Goal: Task Accomplishment & Management: Use online tool/utility

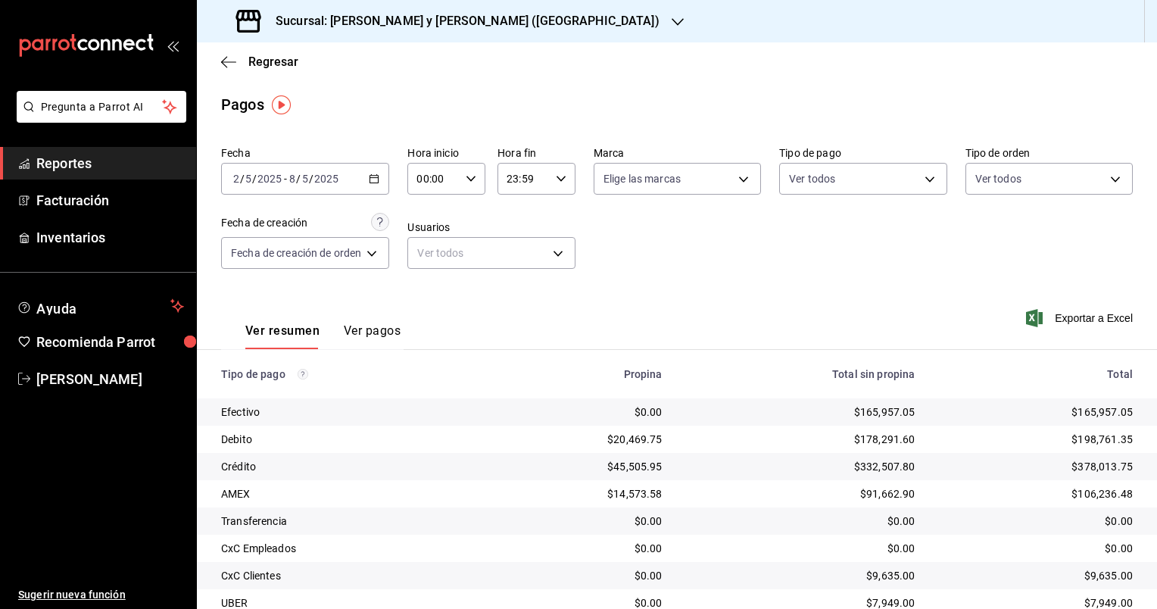
click at [63, 160] on span "Reportes" at bounding box center [110, 163] width 148 height 20
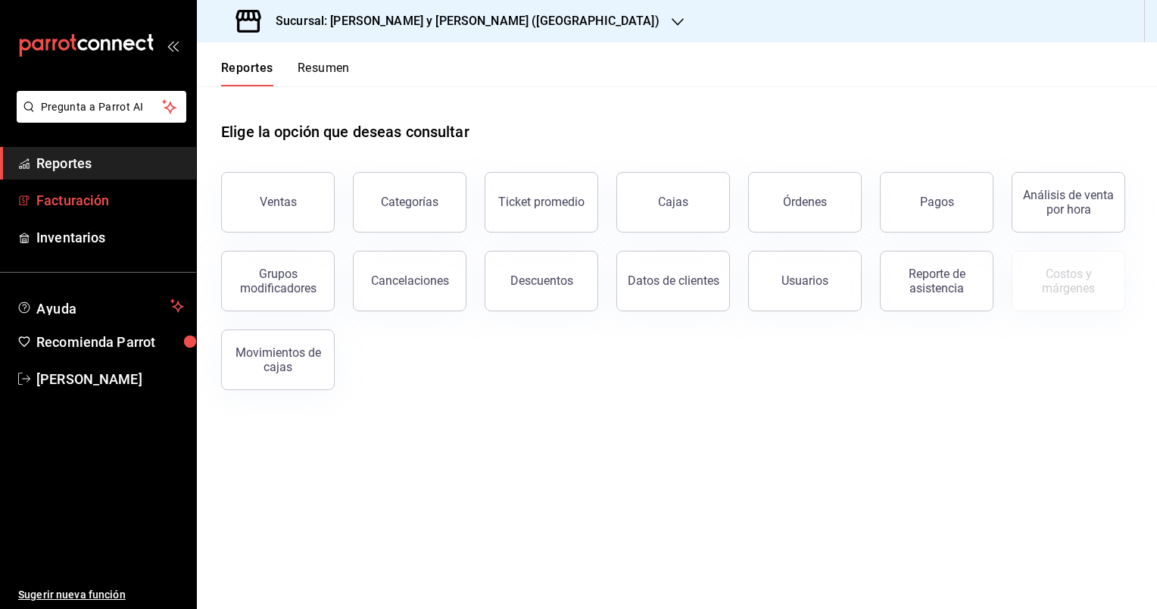
click at [112, 199] on span "Facturación" at bounding box center [110, 200] width 148 height 20
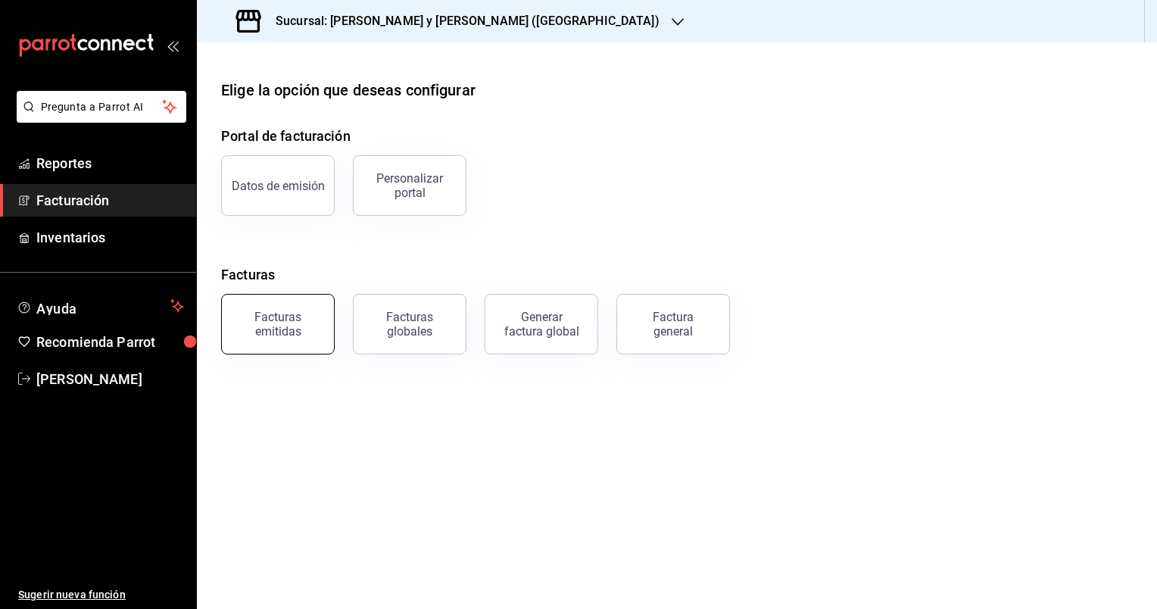
click at [299, 347] on button "Facturas emitidas" at bounding box center [278, 324] width 114 height 61
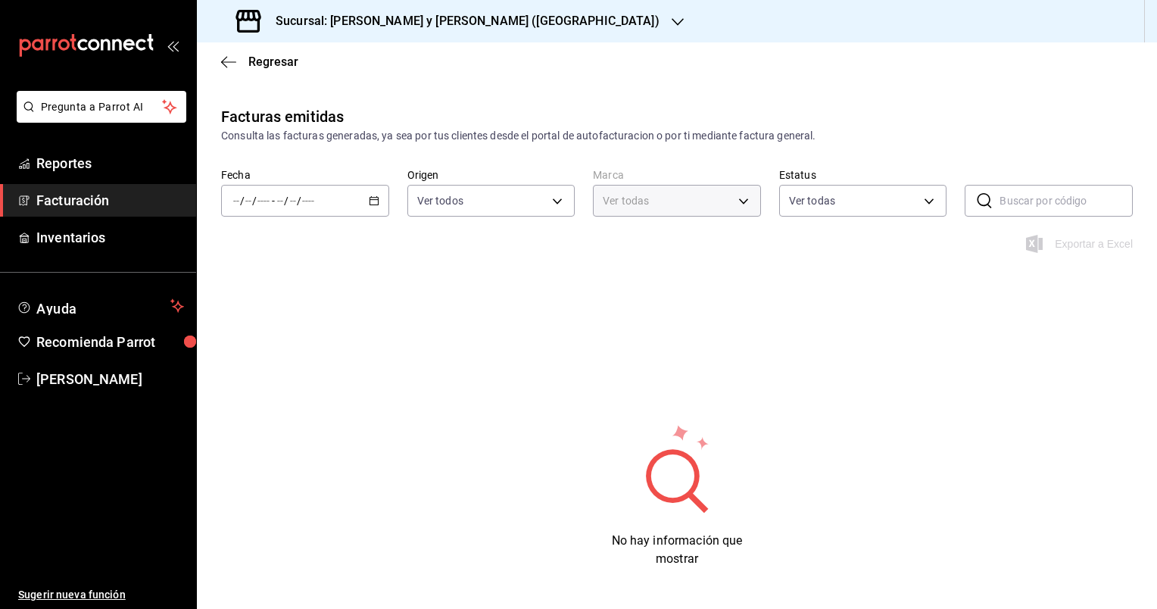
type input "5c4b5436-b9cd-4a1a-b4e8-85329c7394cf"
click at [671, 26] on icon "button" at bounding box center [677, 22] width 12 height 12
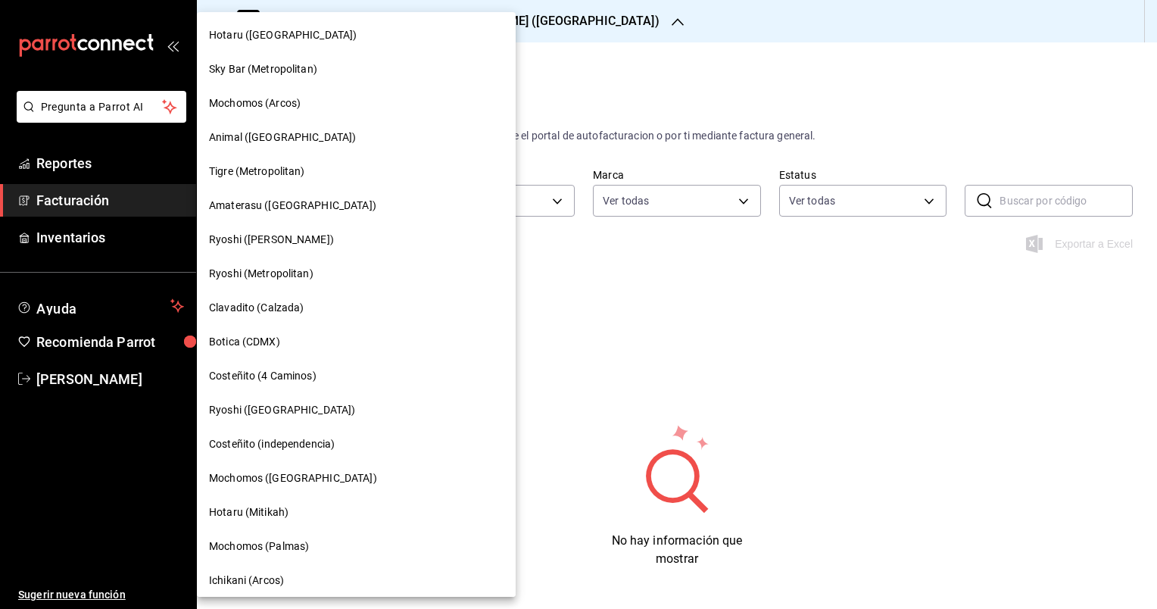
click at [287, 160] on div "Tigre (Metropolitan)" at bounding box center [356, 171] width 319 height 34
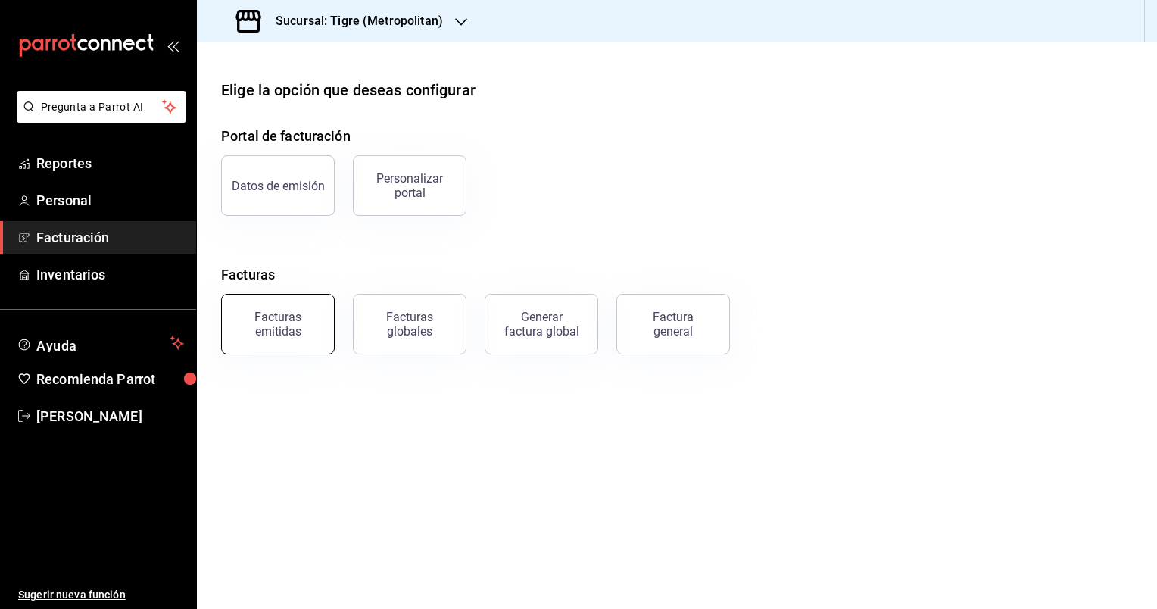
click at [307, 339] on button "Facturas emitidas" at bounding box center [278, 324] width 114 height 61
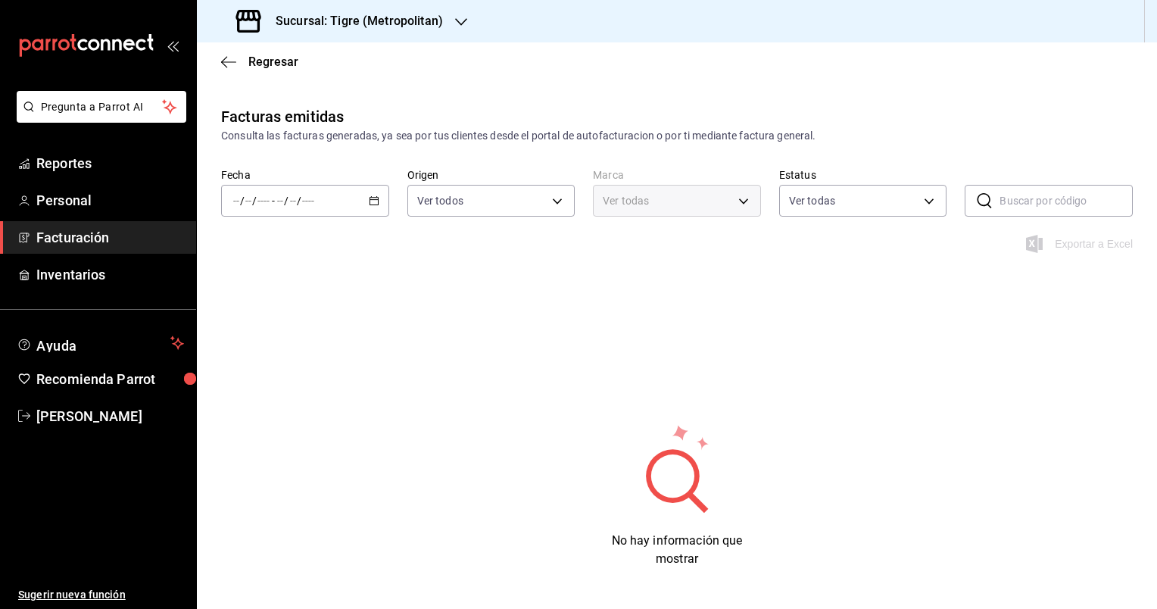
click at [369, 201] on icon "button" at bounding box center [374, 200] width 11 height 11
type input "d2a20516-989b-40fe-838d-c8b0b31ef0ff"
click at [282, 413] on span "Rango de fechas" at bounding box center [292, 417] width 117 height 16
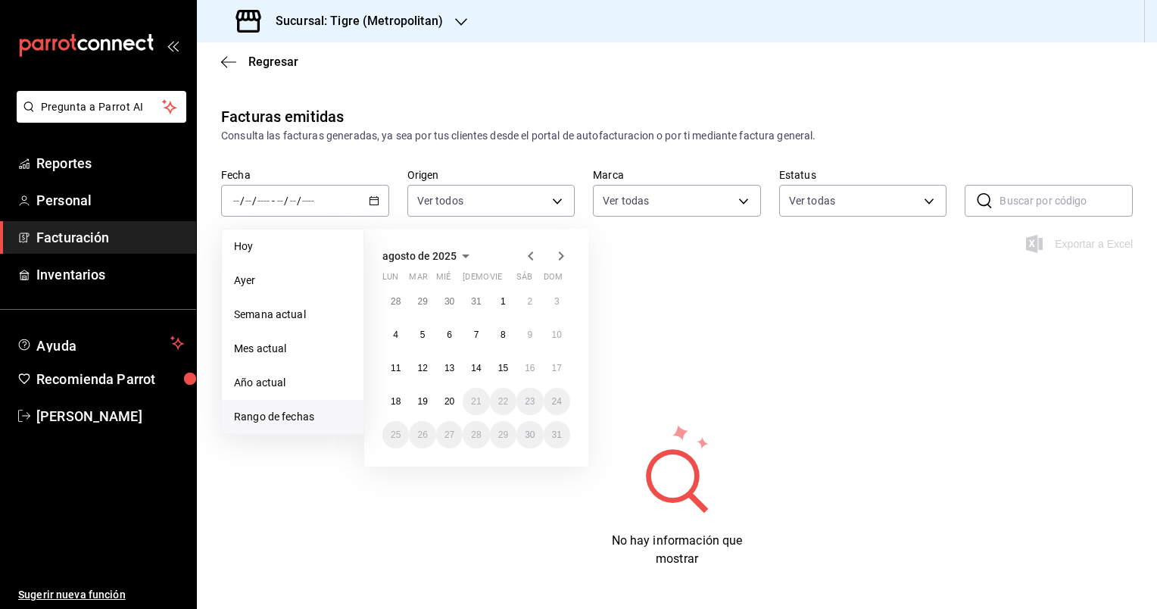
click at [534, 252] on icon "button" at bounding box center [531, 256] width 18 height 18
click at [428, 296] on button "1" at bounding box center [422, 307] width 26 height 27
click at [571, 251] on div "[PERSON_NAME] de 2025 lun mar [PERSON_NAME] vie sáb dom 30 1 2 3 4 5 6 7 8 9 10…" at bounding box center [476, 351] width 224 height 244
click at [555, 254] on icon "button" at bounding box center [561, 259] width 18 height 18
click at [452, 403] on abbr "20" at bounding box center [449, 401] width 10 height 11
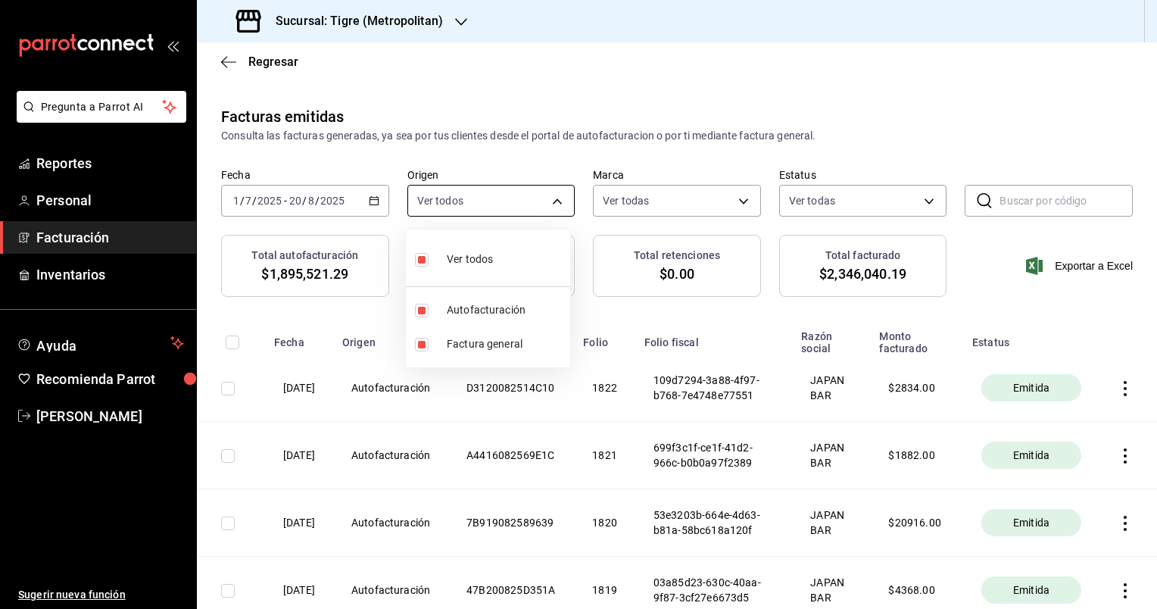
click at [556, 203] on body "Pregunta a Parrot AI Reportes Personal Facturación Inventarios Ayuda Recomienda…" at bounding box center [578, 304] width 1157 height 609
click at [555, 201] on div at bounding box center [578, 304] width 1157 height 609
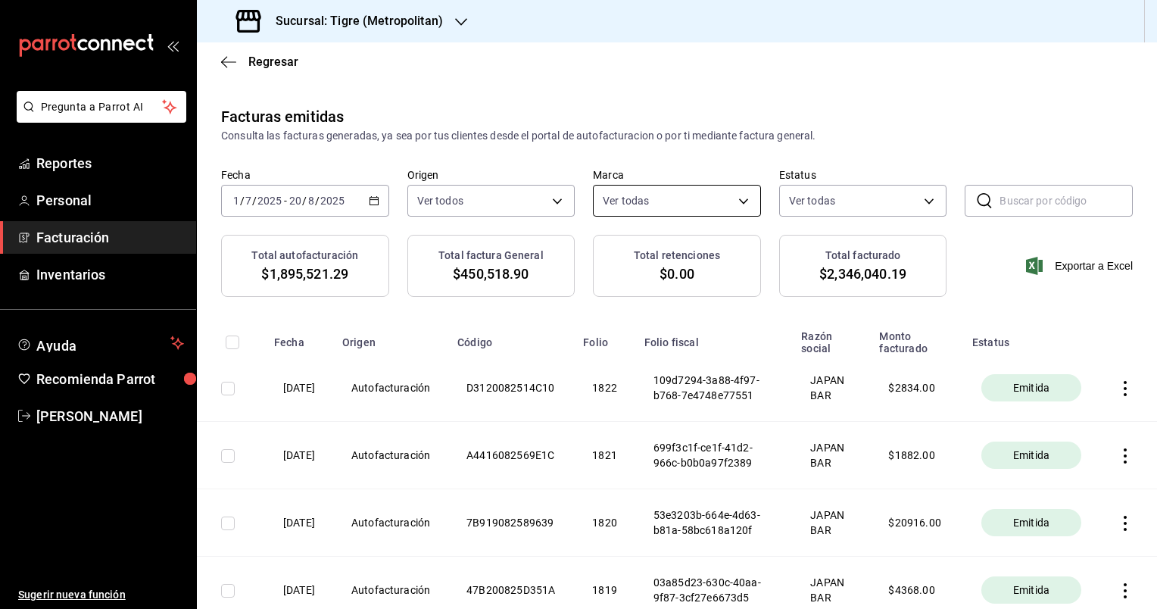
click at [709, 207] on body "Pregunta a Parrot AI Reportes Personal Facturación Inventarios Ayuda Recomienda…" at bounding box center [578, 304] width 1157 height 609
click at [713, 200] on div at bounding box center [578, 304] width 1157 height 609
click at [824, 200] on body "Pregunta a Parrot AI Reportes Personal Facturación Inventarios Ayuda Recomienda…" at bounding box center [578, 304] width 1157 height 609
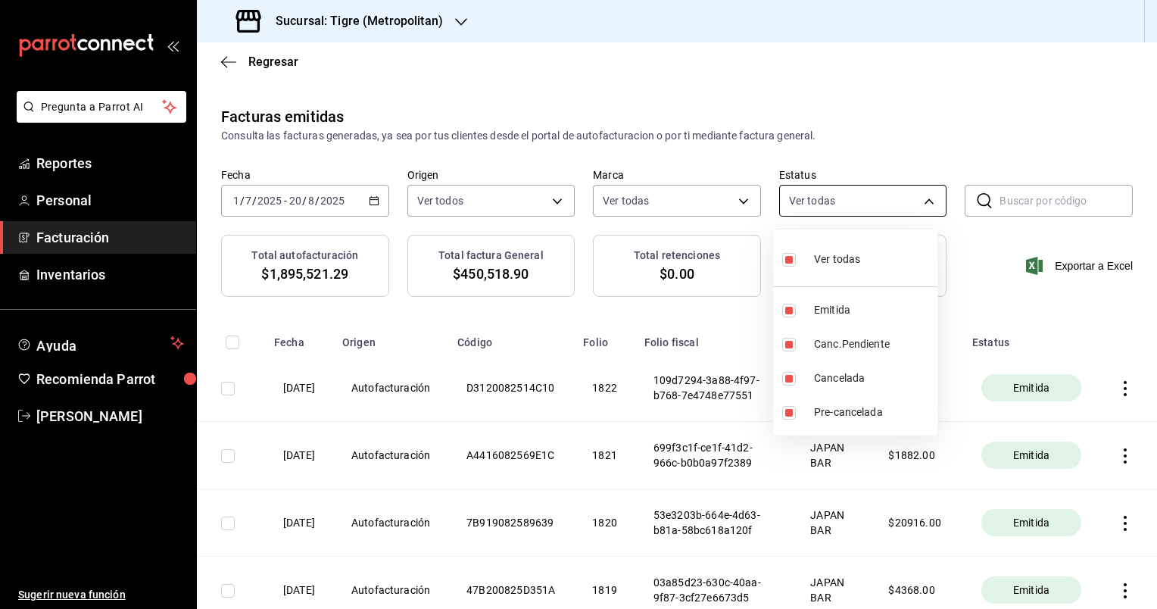
click at [824, 200] on div at bounding box center [578, 304] width 1157 height 609
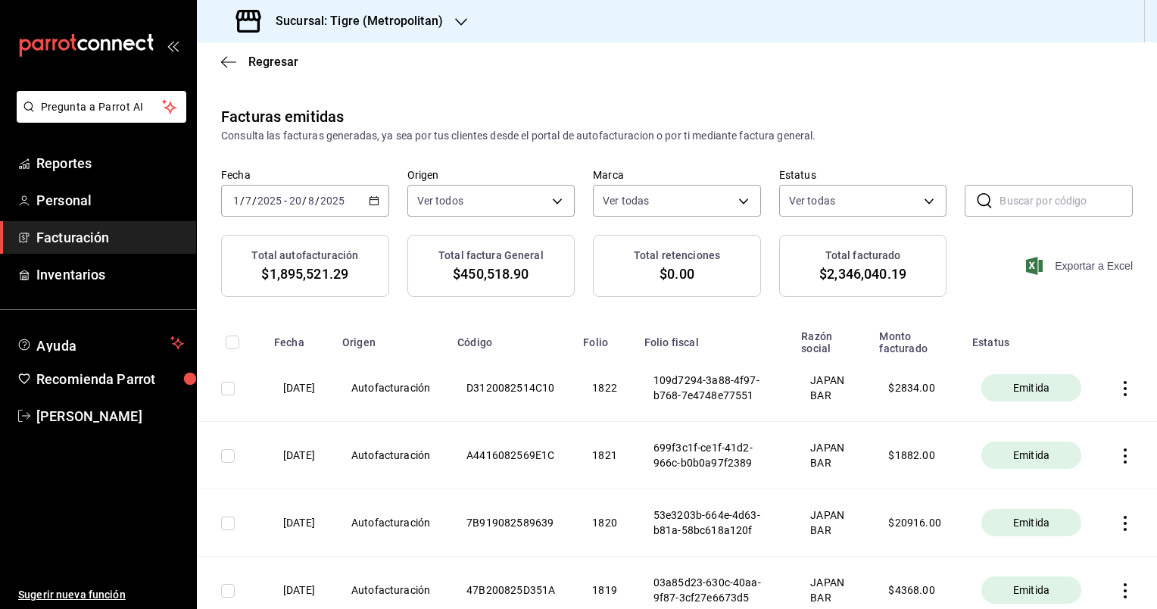
click at [1090, 263] on span "Exportar a Excel" at bounding box center [1081, 266] width 104 height 18
